Goal: Task Accomplishment & Management: Manage account settings

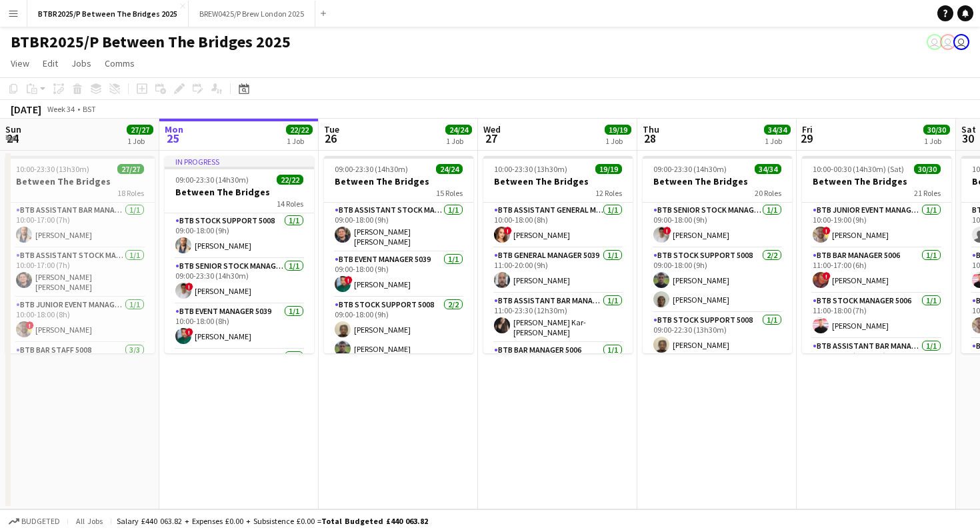
click at [21, 17] on button "Menu" at bounding box center [13, 13] width 27 height 27
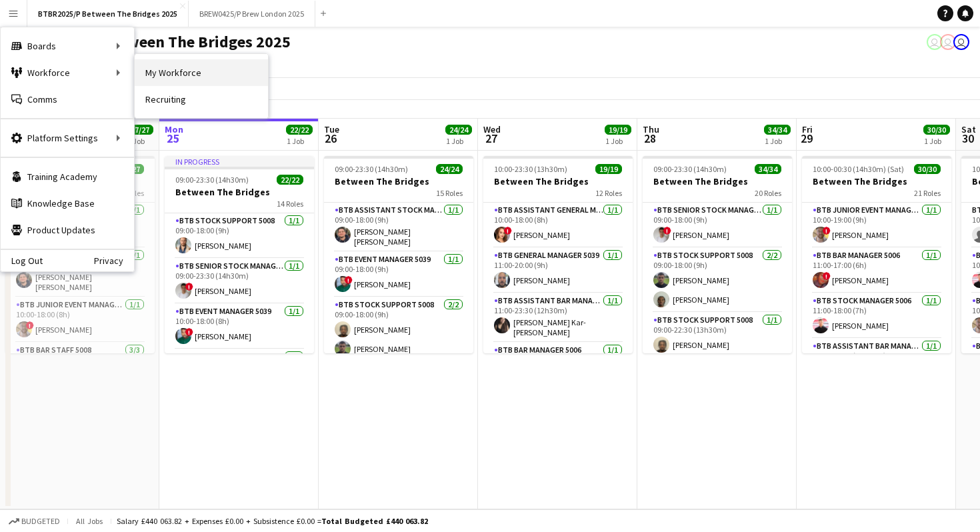
click at [161, 74] on link "My Workforce" at bounding box center [201, 72] width 133 height 27
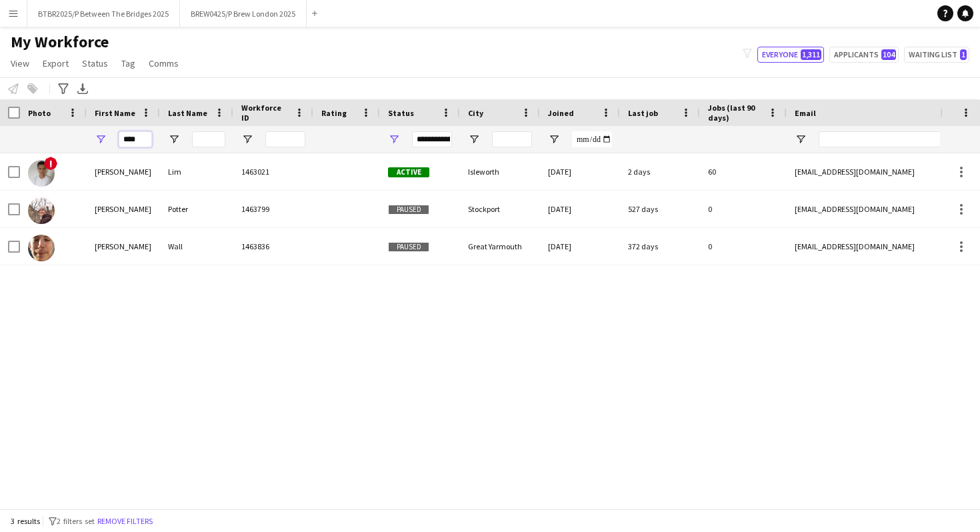
click at [140, 137] on input "****" at bounding box center [135, 139] width 33 height 16
type input "*"
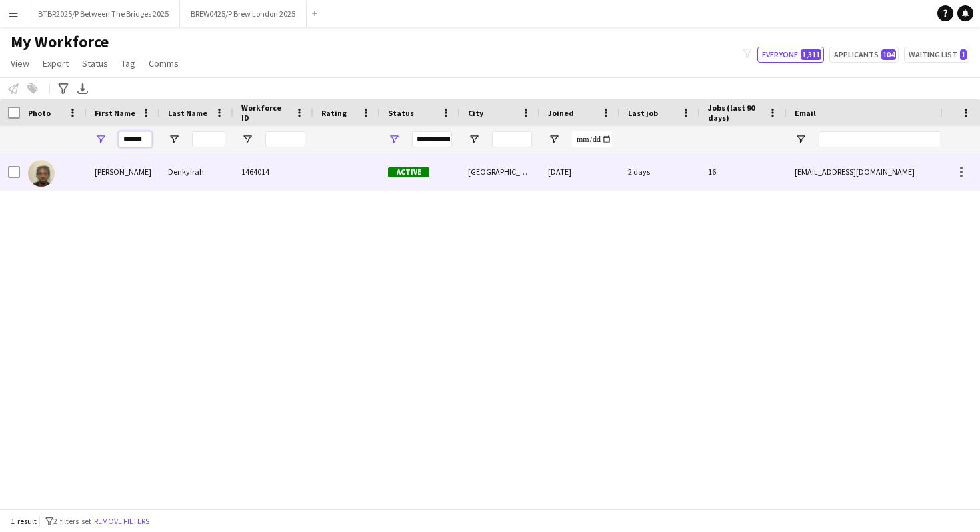
click at [118, 181] on div "[PERSON_NAME]" at bounding box center [123, 171] width 73 height 37
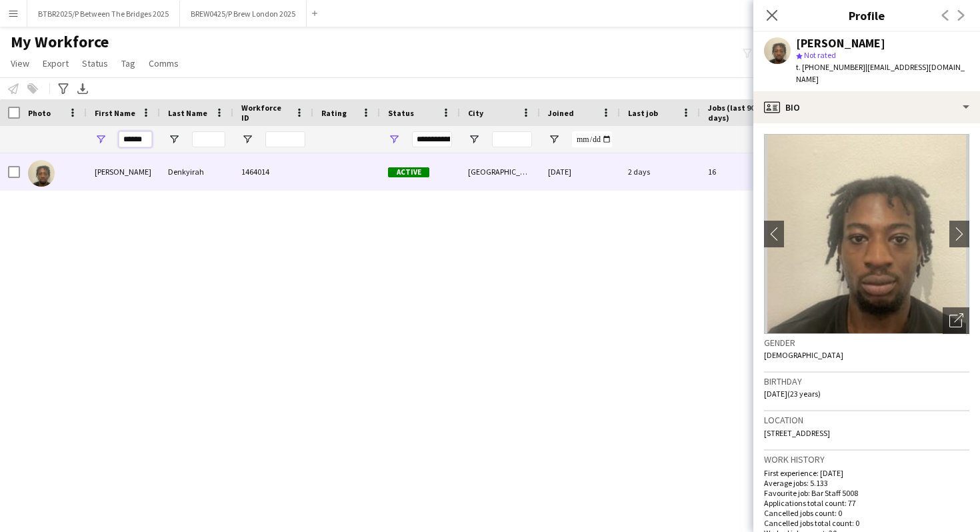
click at [147, 137] on input "******" at bounding box center [135, 139] width 33 height 16
type input "*"
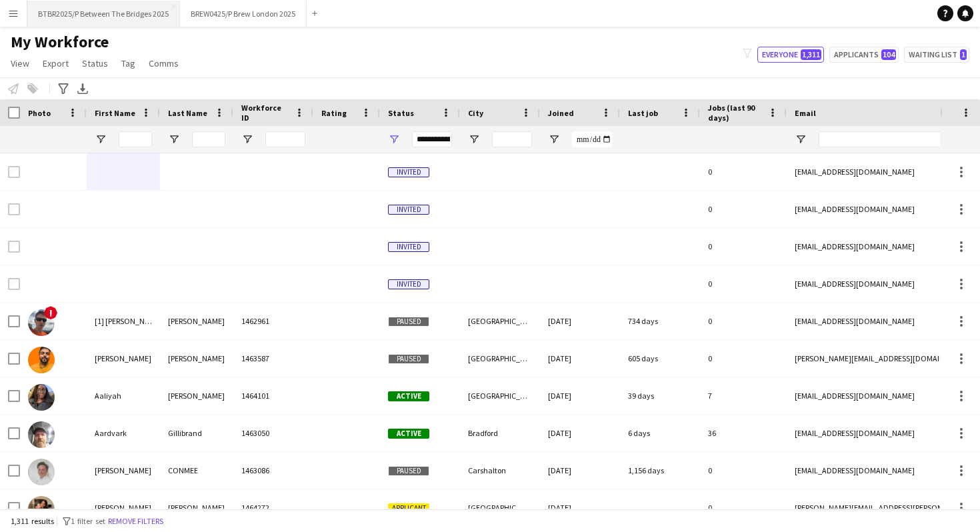
click at [129, 9] on button "BTBR2025/P Between The Bridges 2025 Close" at bounding box center [103, 14] width 153 height 26
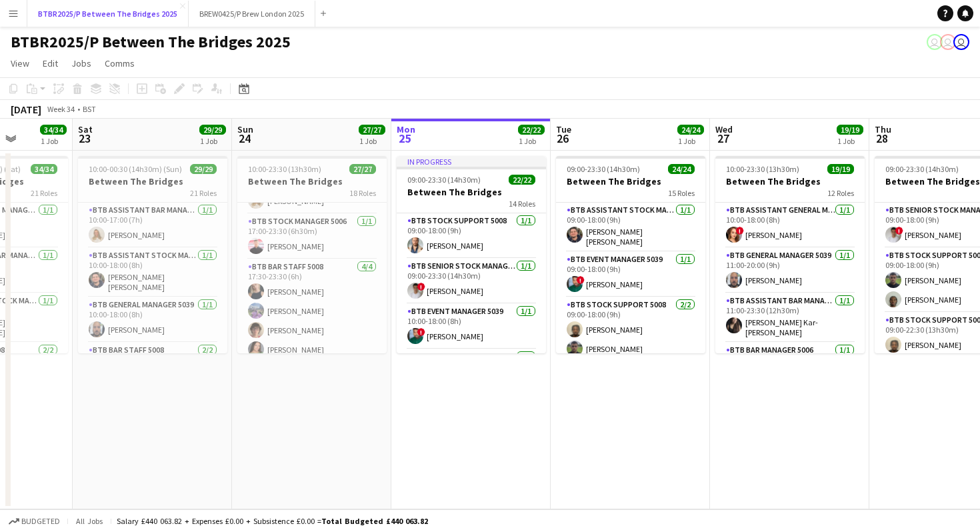
scroll to position [840, 0]
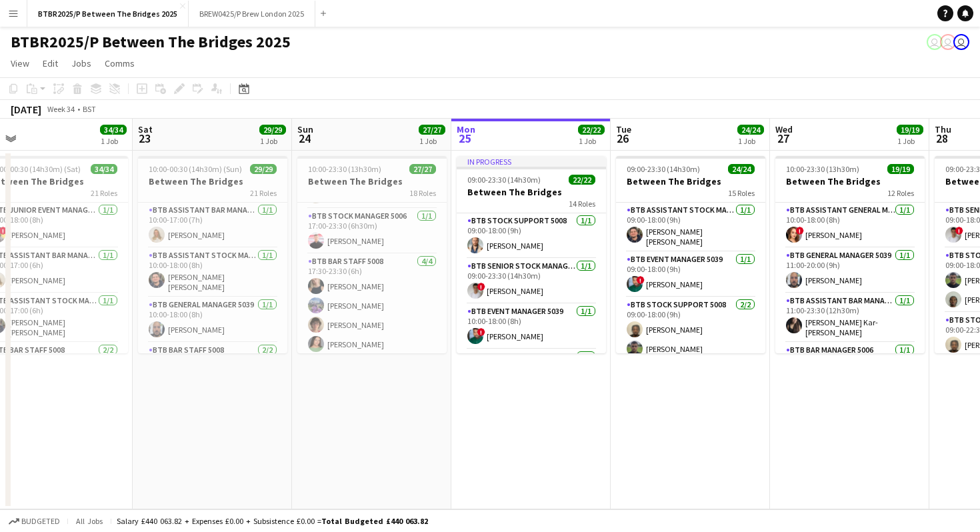
drag, startPoint x: 307, startPoint y: 405, endPoint x: 366, endPoint y: 406, distance: 59.4
click at [366, 406] on app-calendar-viewport "Wed 20 18/18 1 Job Thu 21 31/31 1 Job Fri 22 34/34 1 Job Sat 23 29/29 1 Job Sun…" at bounding box center [490, 314] width 980 height 391
click at [377, 321] on app-card-role "BTB Bar Staff 5008 [DATE] 17:30-23:30 (6h) [PERSON_NAME] Bec [PERSON_NAME] [PER…" at bounding box center [371, 305] width 149 height 103
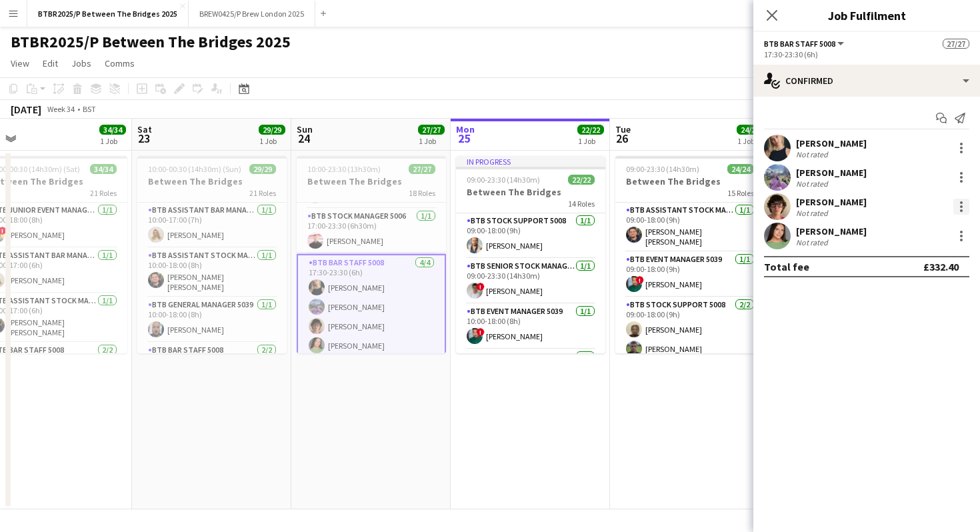
click at [800, 209] on div at bounding box center [962, 207] width 16 height 16
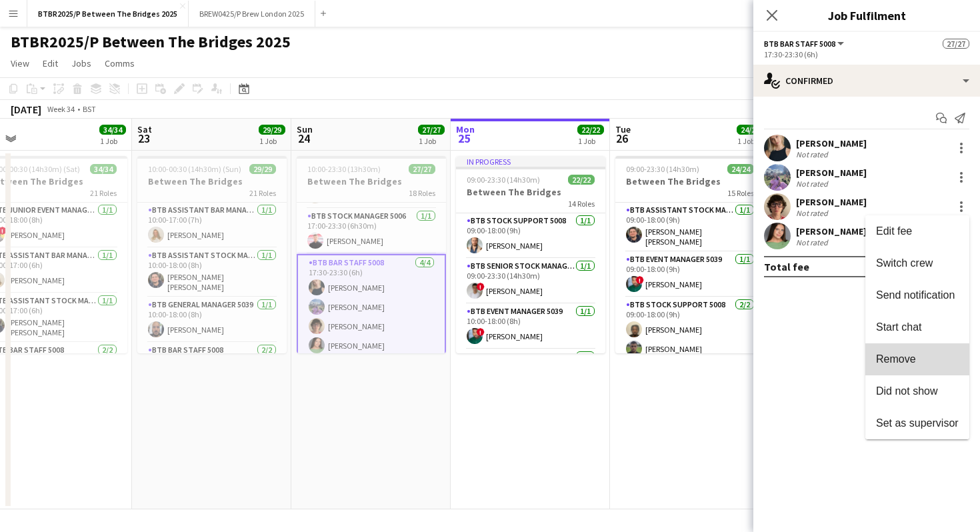
click at [800, 360] on span "Remove" at bounding box center [896, 358] width 40 height 11
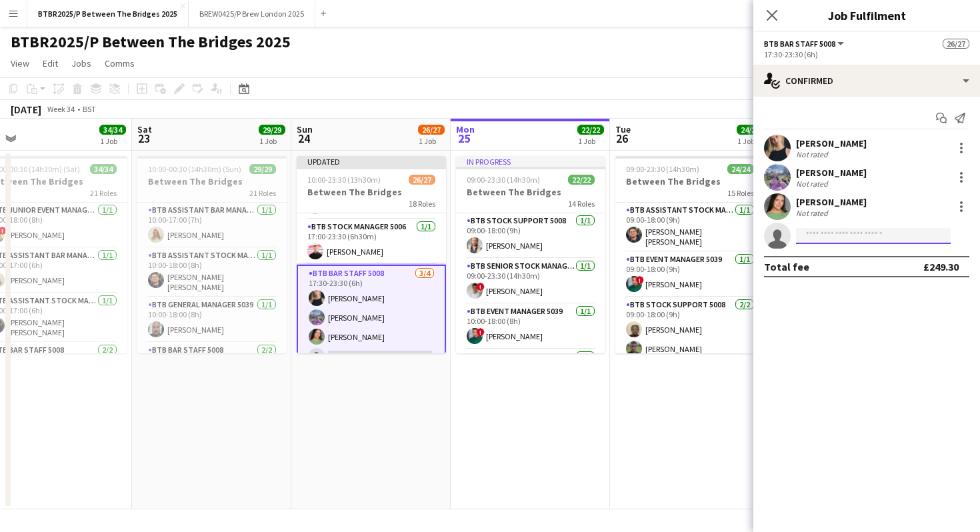
click at [800, 236] on input at bounding box center [873, 236] width 155 height 16
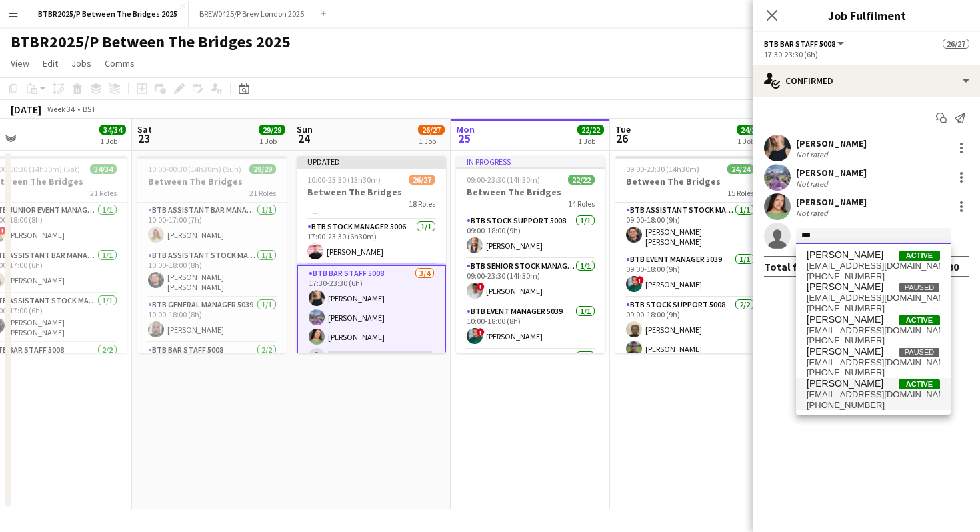
type input "***"
click at [800, 406] on span "[PHONE_NUMBER]" at bounding box center [873, 405] width 133 height 11
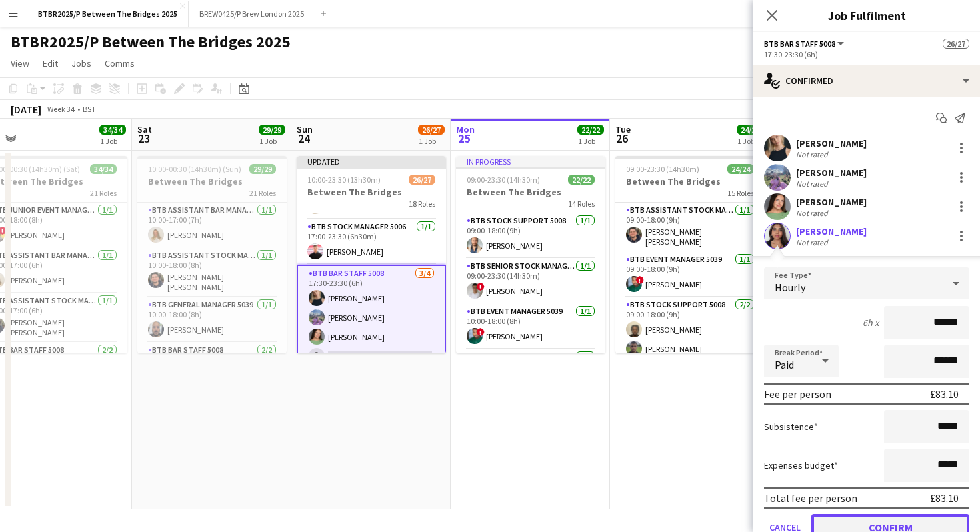
click at [800, 456] on button "Confirm" at bounding box center [891, 527] width 158 height 27
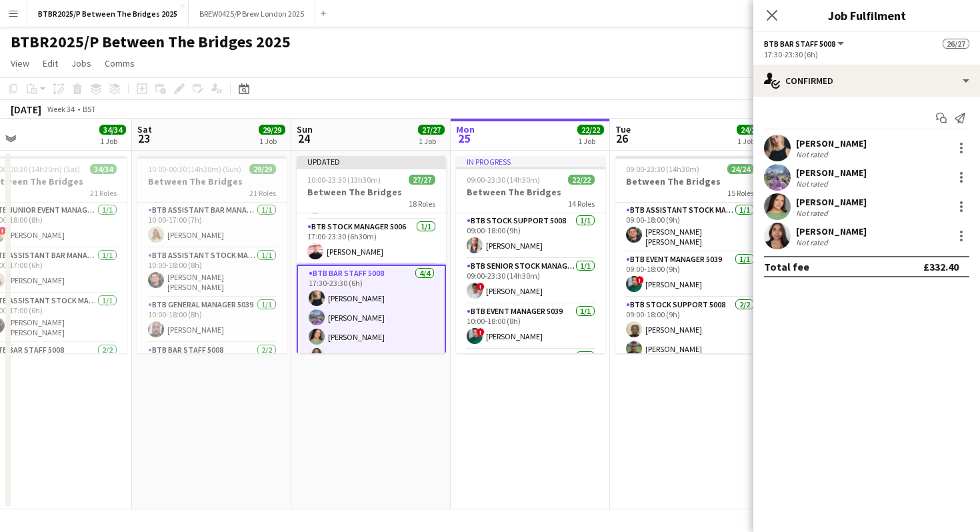
click at [693, 61] on app-page-menu "View Day view expanded Day view collapsed Month view Date picker Jump to [DATE]…" at bounding box center [490, 64] width 980 height 25
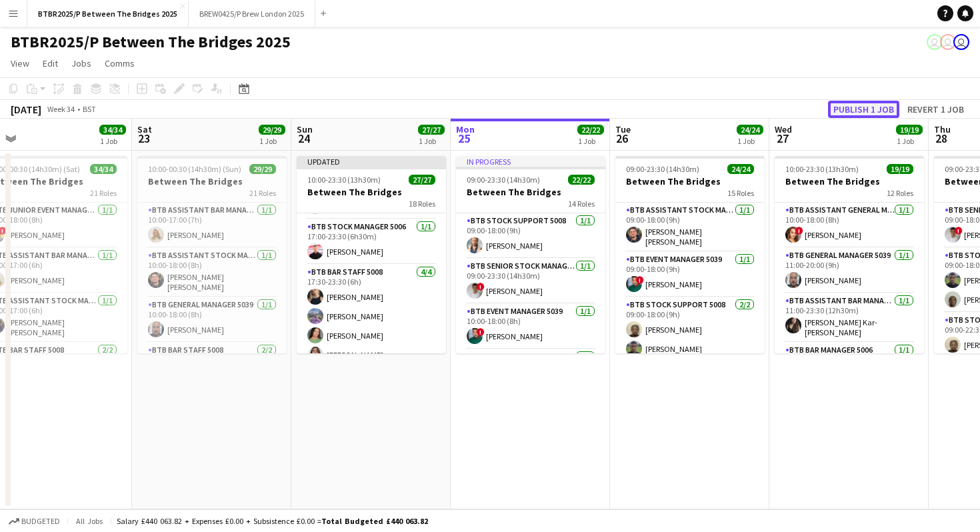
click at [800, 109] on button "Publish 1 job" at bounding box center [863, 109] width 71 height 17
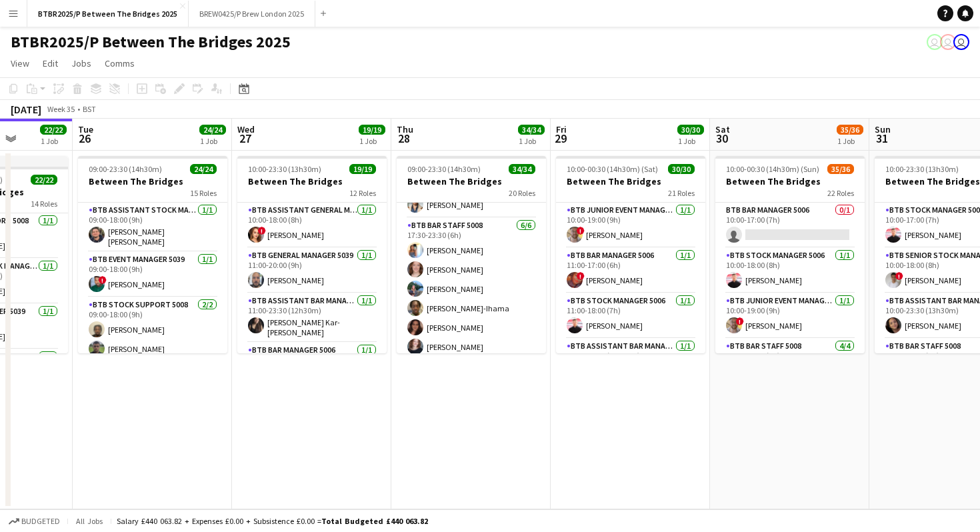
scroll to position [980, 0]
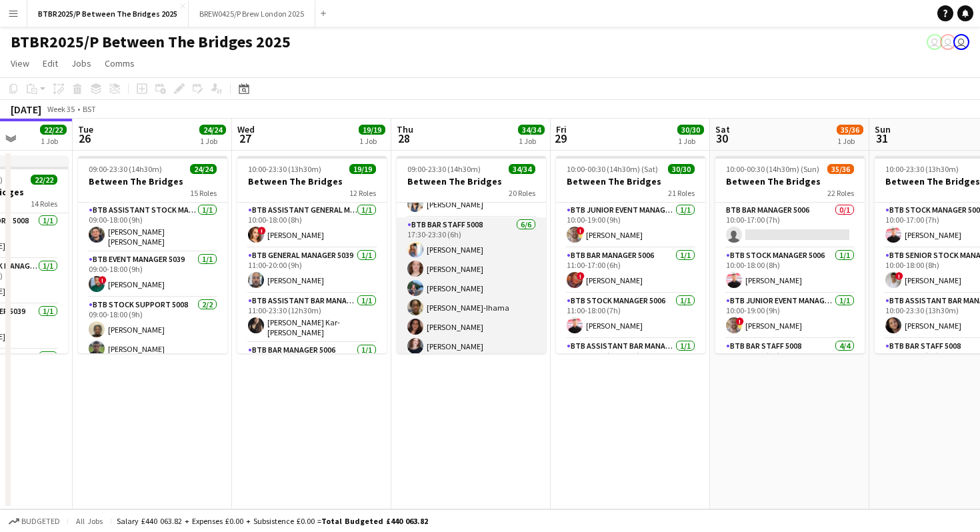
click at [490, 268] on app-card-role "BTB Bar Staff 5008 [DATE] 17:30-23:30 (6h) [PERSON_NAME] [PERSON_NAME] [PERSON_…" at bounding box center [471, 288] width 149 height 142
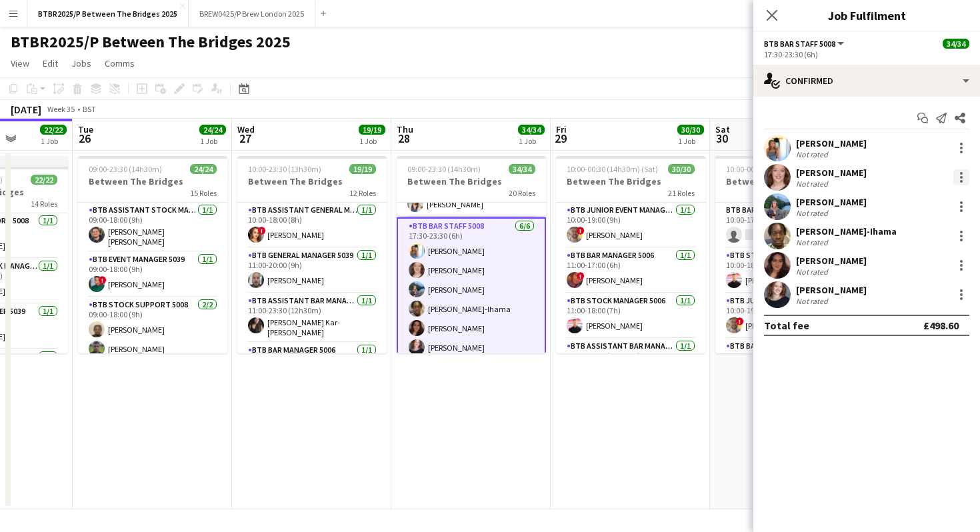
click at [800, 177] on div at bounding box center [962, 177] width 16 height 16
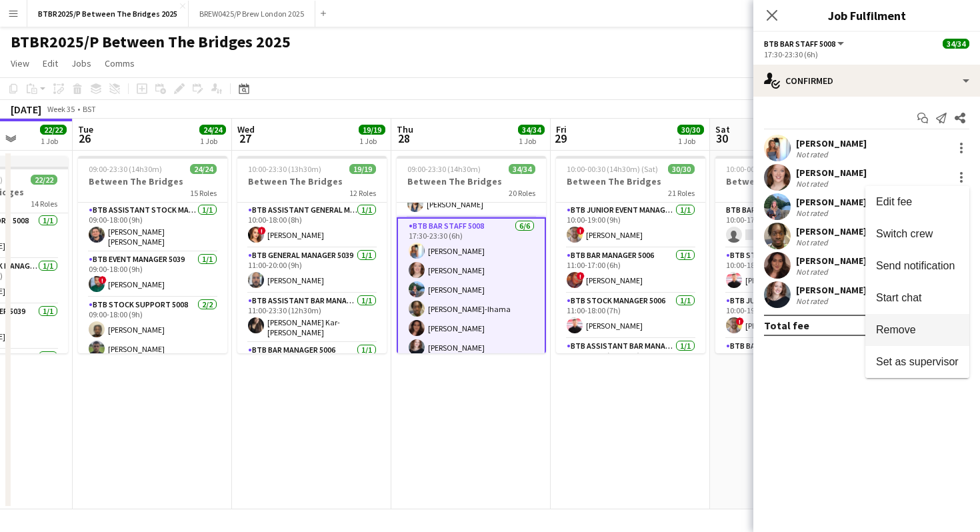
click at [800, 330] on span "Remove" at bounding box center [896, 329] width 40 height 11
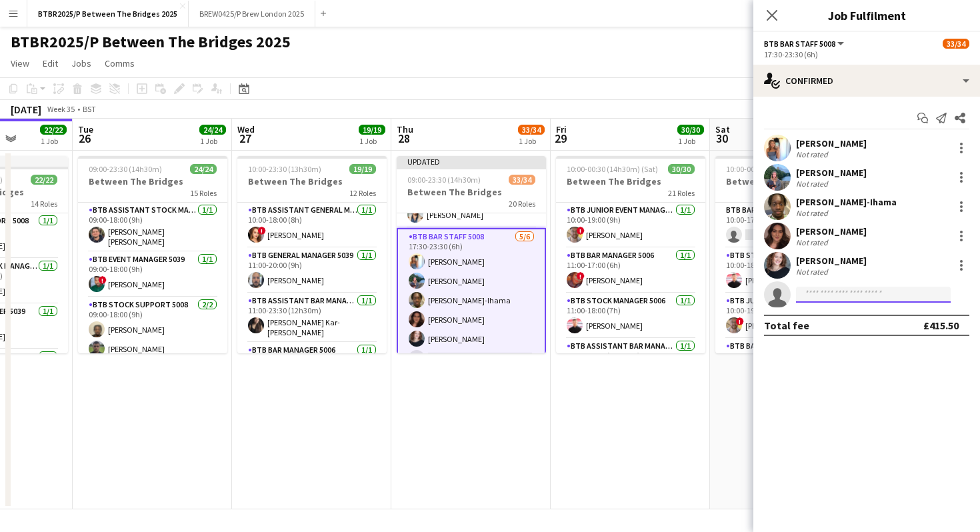
click at [800, 297] on input at bounding box center [873, 295] width 155 height 16
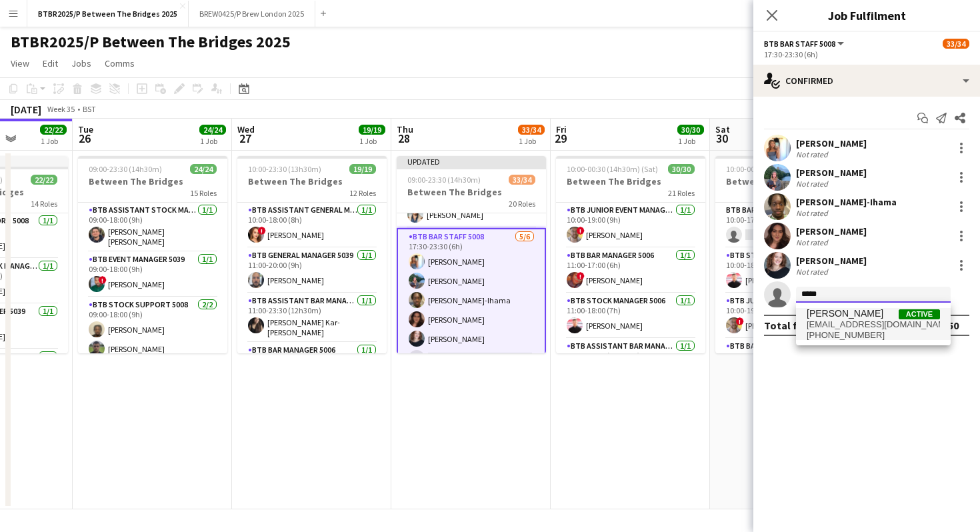
type input "*****"
click at [800, 331] on span "[PHONE_NUMBER]" at bounding box center [873, 335] width 133 height 11
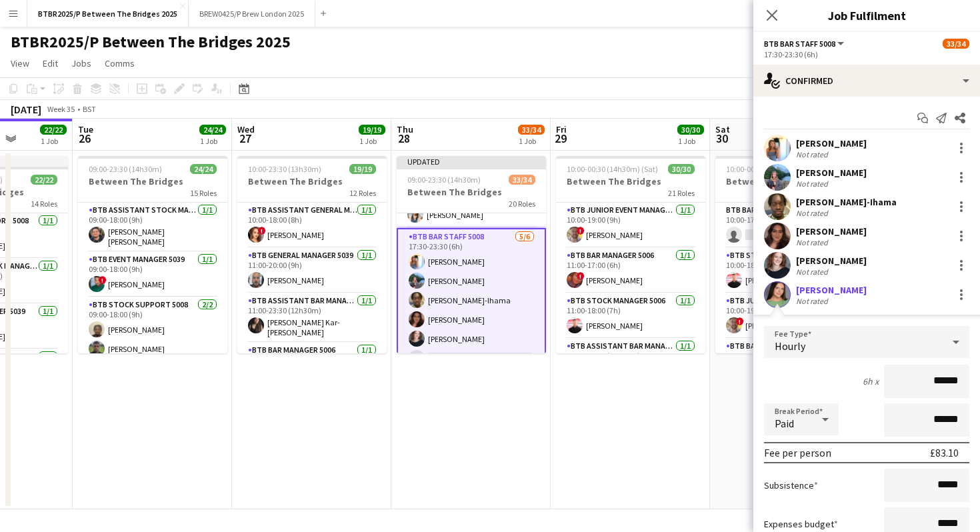
scroll to position [117, 0]
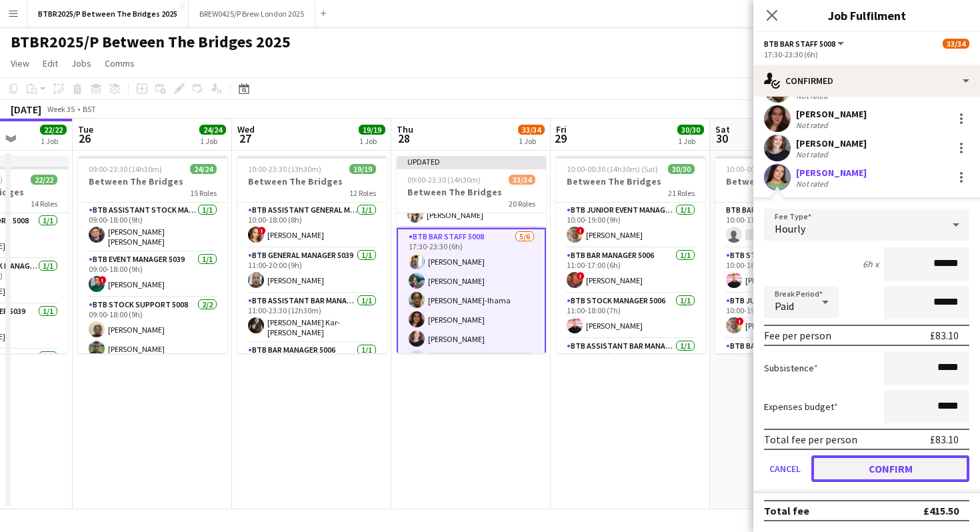
click at [800, 456] on button "Confirm" at bounding box center [891, 468] width 158 height 27
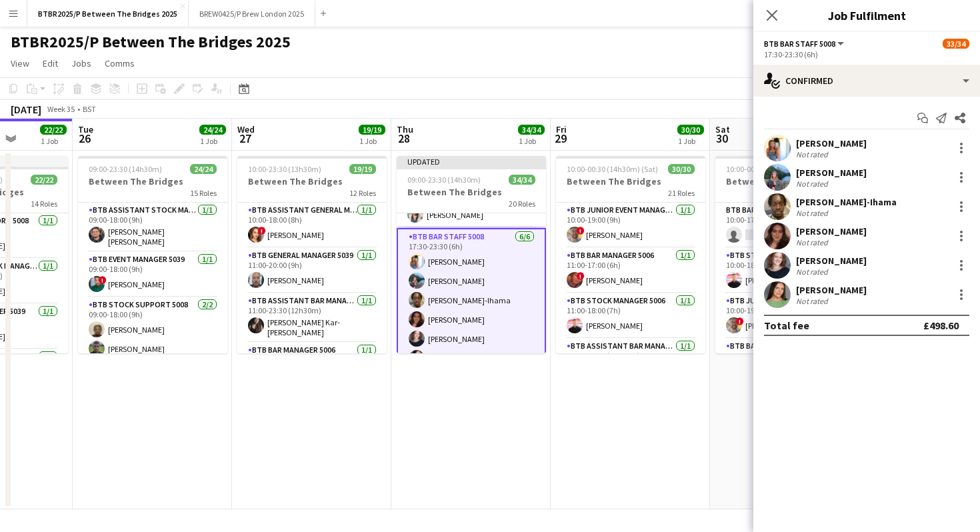
click at [703, 52] on app-page-menu "View Day view expanded Day view collapsed Month view Date picker Jump to [DATE]…" at bounding box center [490, 64] width 980 height 25
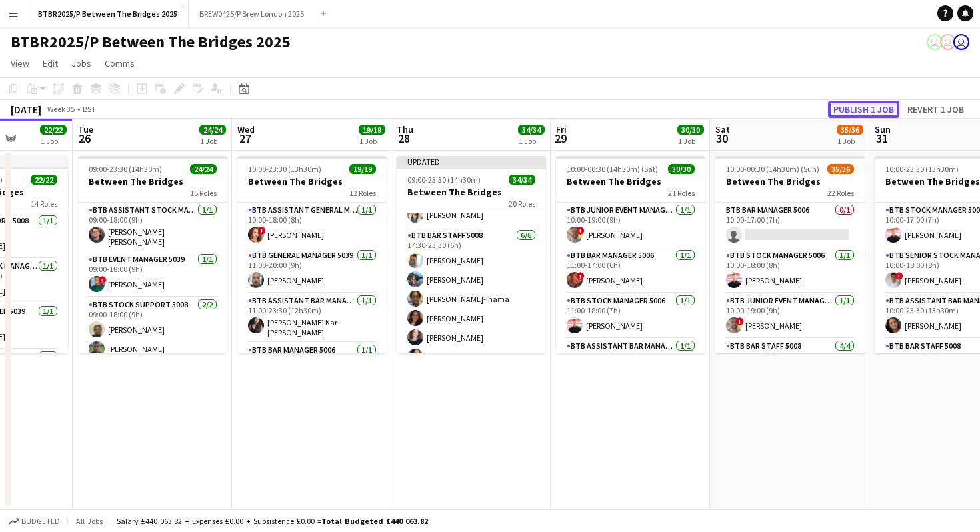
click at [800, 109] on button "Publish 1 job" at bounding box center [863, 109] width 71 height 17
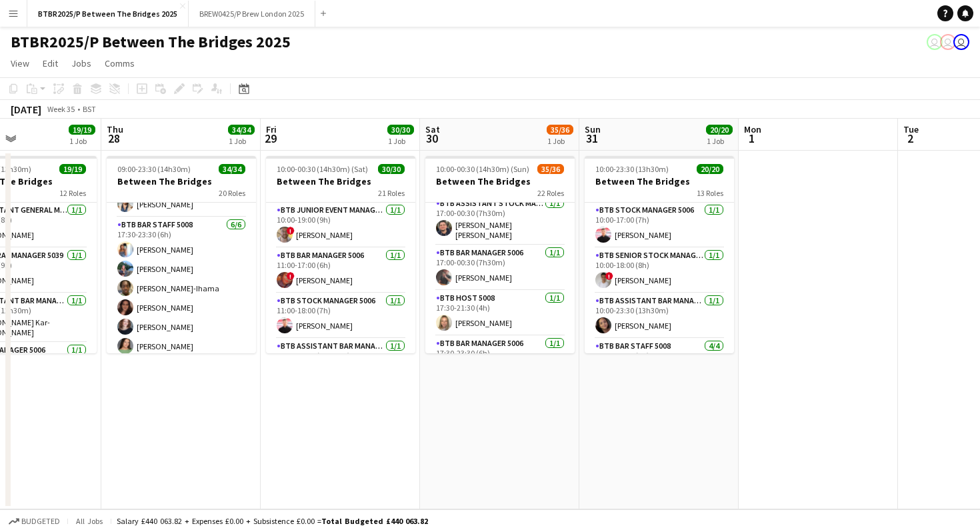
scroll to position [1118, 0]
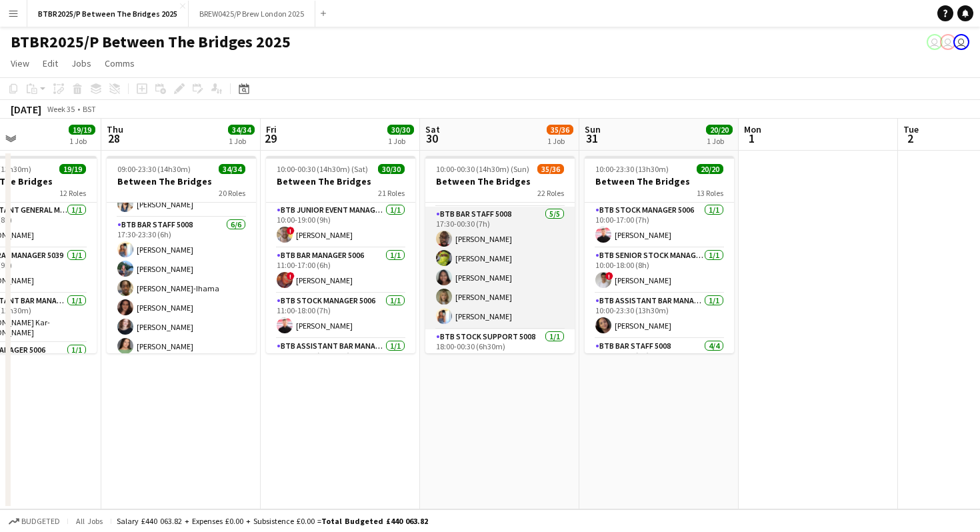
click at [507, 295] on app-card-role "BTB Bar Staff 5008 [DATE] 17:30-00:30 (7h) [PERSON_NAME] [PERSON_NAME] [PERSON_…" at bounding box center [499, 268] width 149 height 123
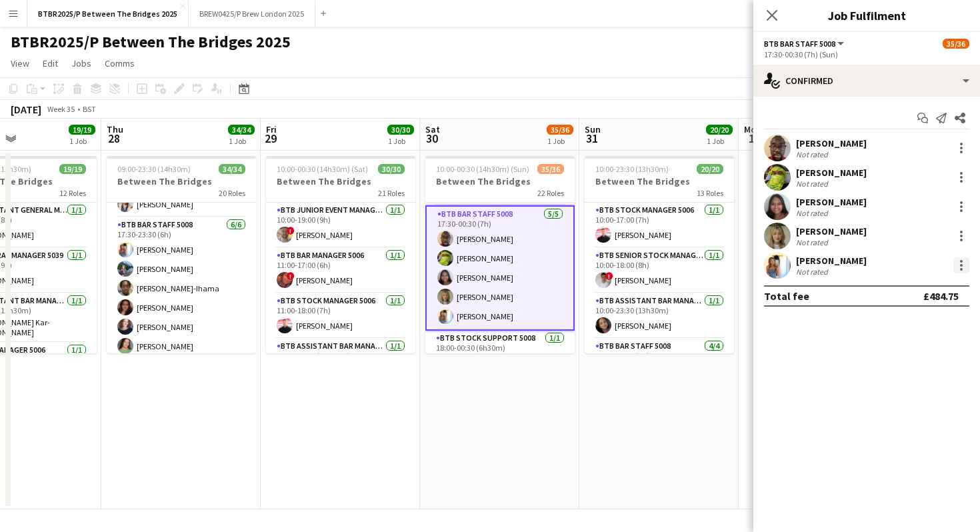
click at [800, 266] on div at bounding box center [962, 265] width 16 height 16
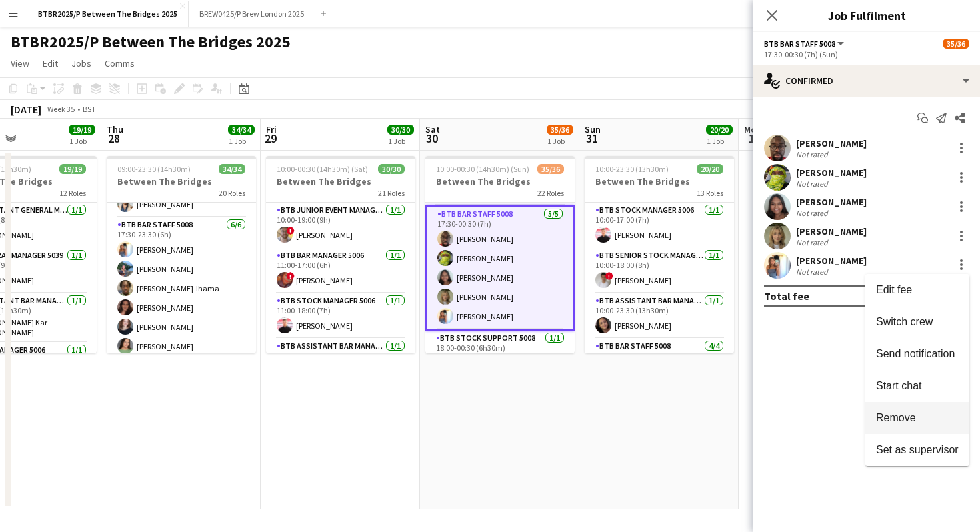
click at [800, 419] on span "Remove" at bounding box center [896, 417] width 40 height 11
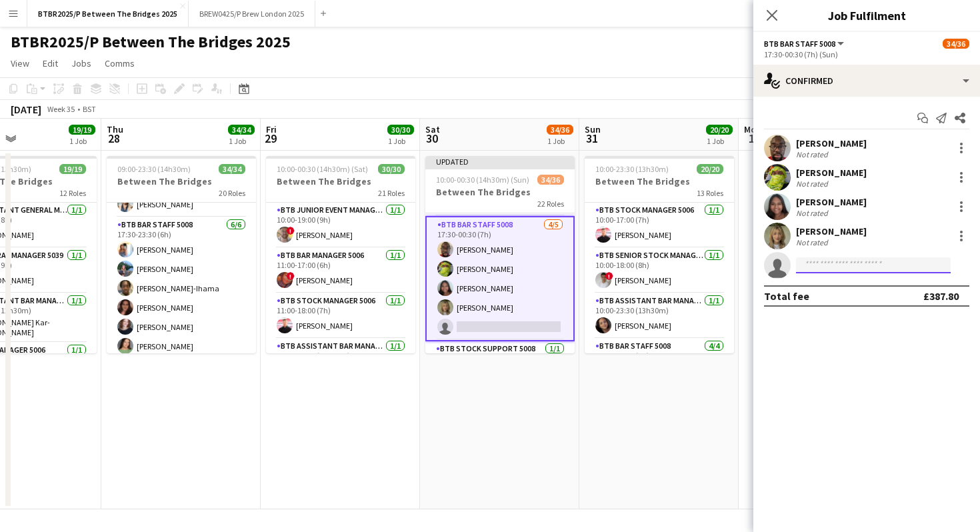
click at [800, 267] on input at bounding box center [873, 265] width 155 height 16
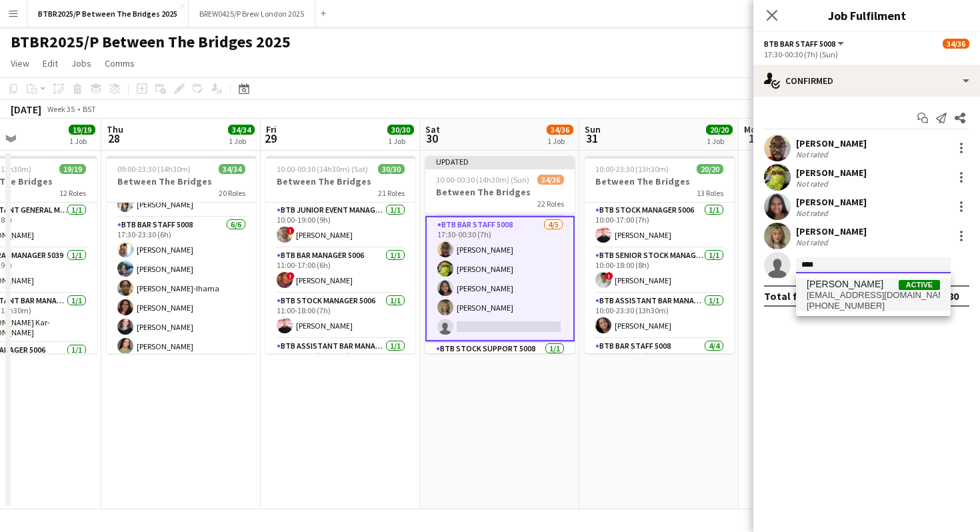
type input "****"
click at [800, 306] on span "[PHONE_NUMBER]" at bounding box center [873, 306] width 133 height 11
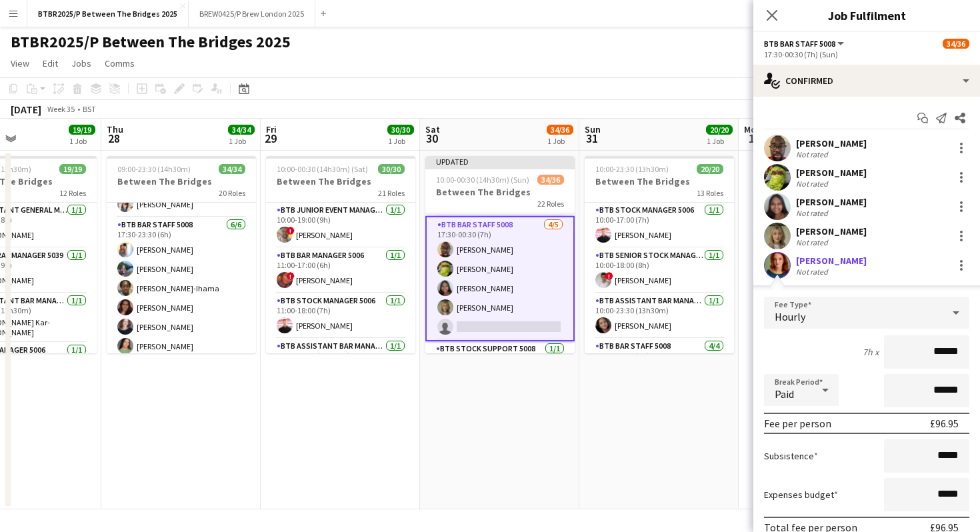
scroll to position [88, 0]
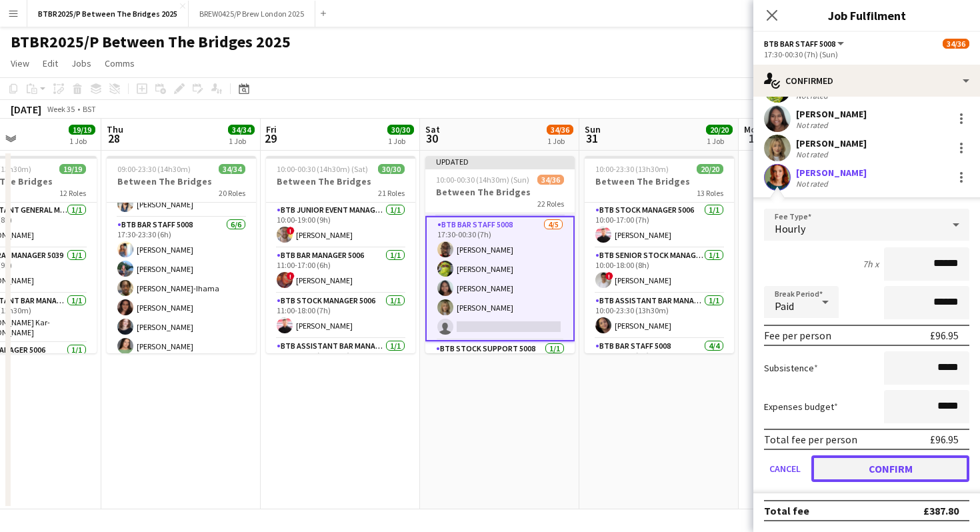
click at [800, 456] on button "Confirm" at bounding box center [891, 468] width 158 height 27
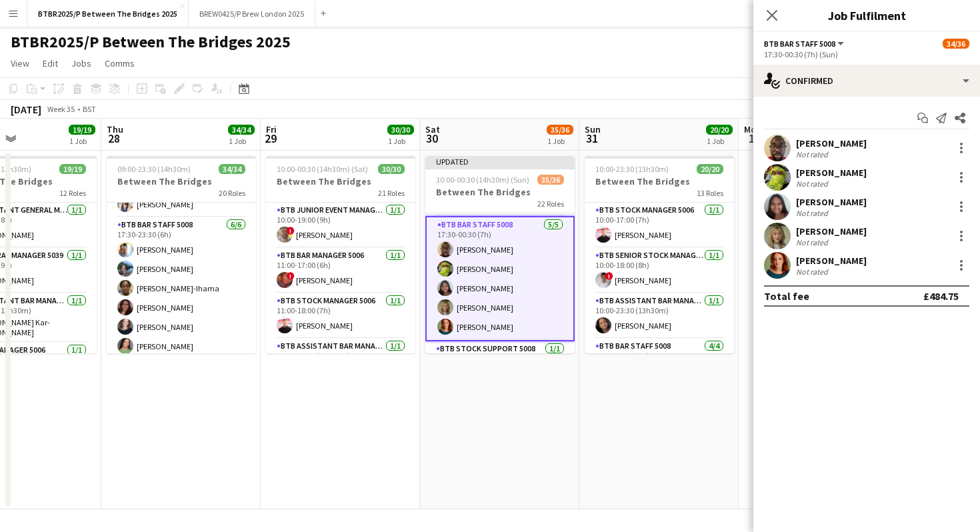
scroll to position [0, 0]
click at [686, 53] on app-page-menu "View Day view expanded Day view collapsed Month view Date picker Jump to [DATE]…" at bounding box center [490, 64] width 980 height 25
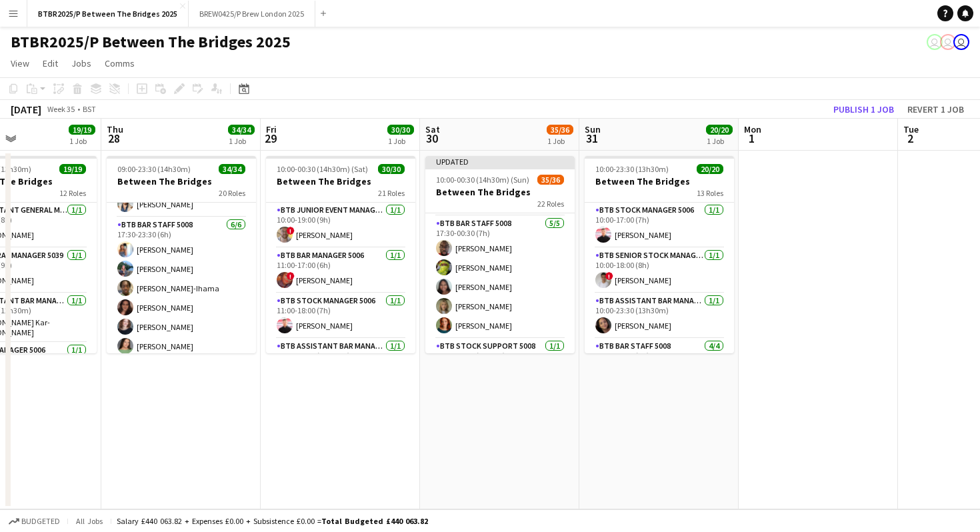
scroll to position [1104, 0]
click at [800, 110] on button "Publish 1 job" at bounding box center [863, 109] width 71 height 17
